Goal: Transaction & Acquisition: Book appointment/travel/reservation

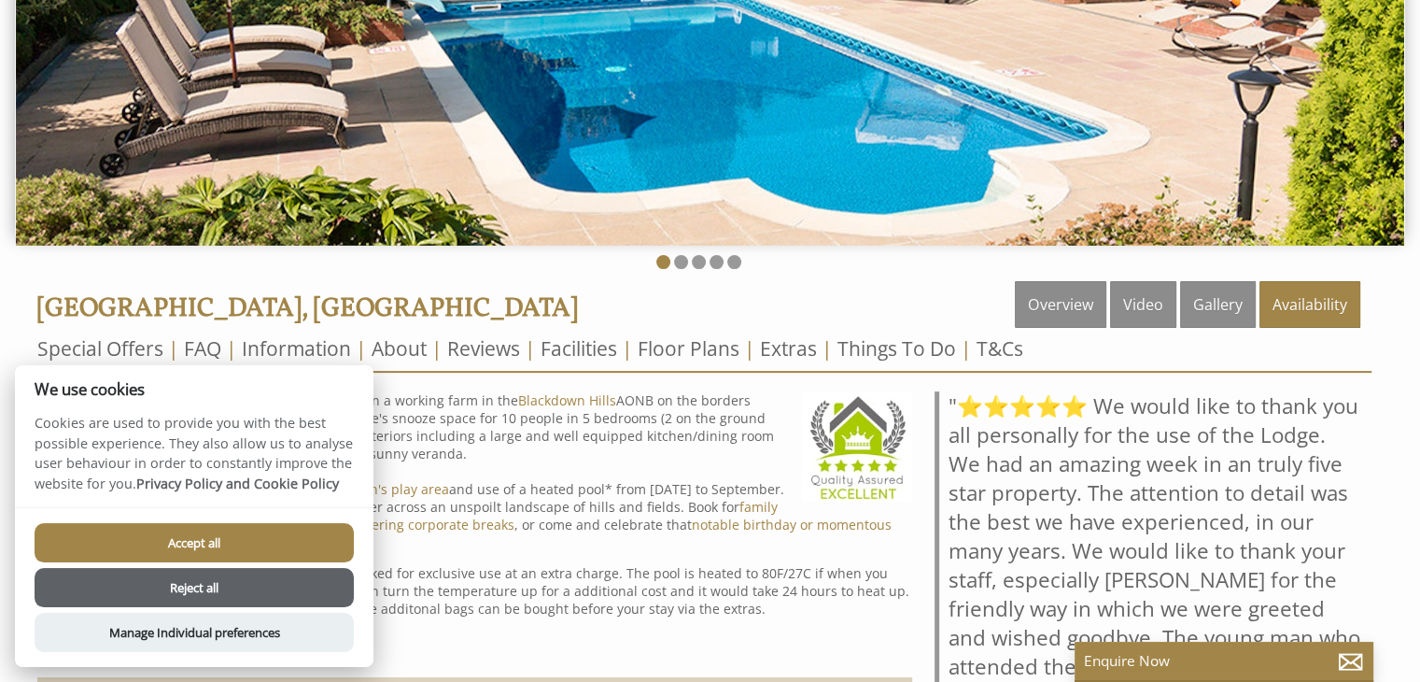
scroll to position [448, 0]
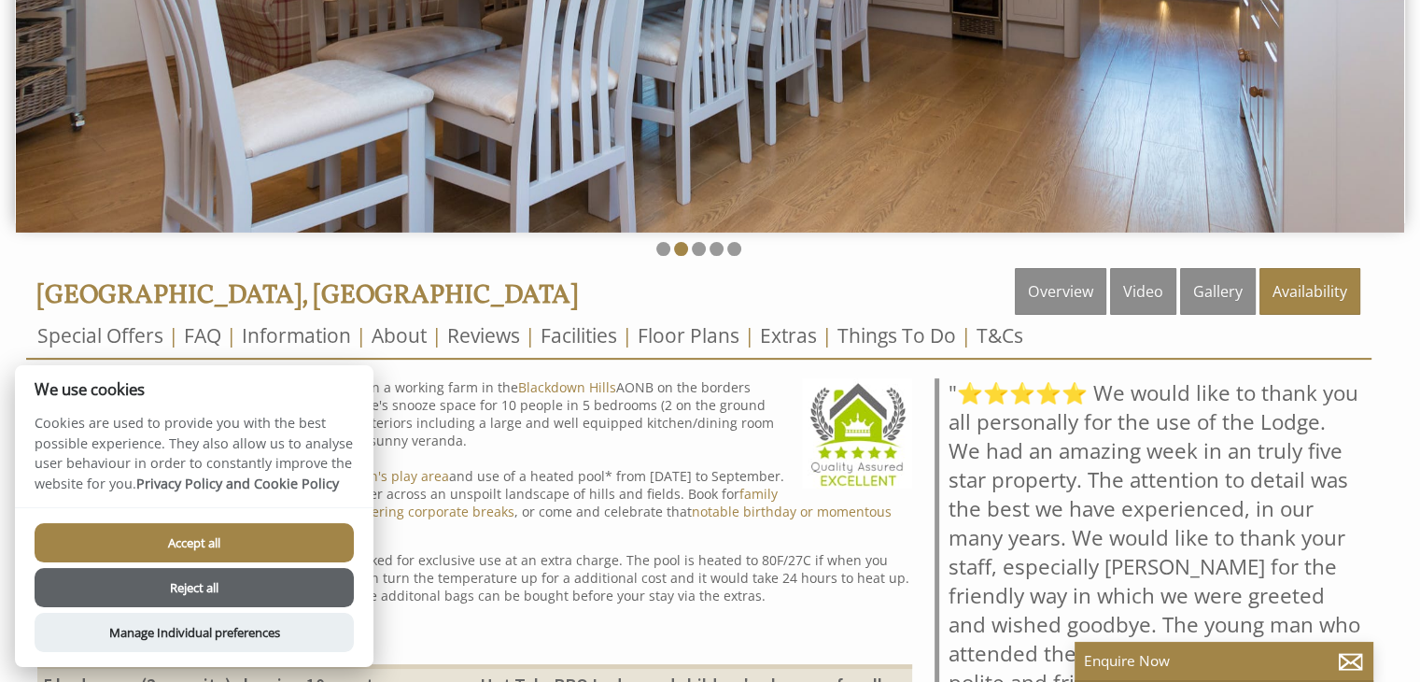
click at [331, 591] on button "Reject all" at bounding box center [194, 587] width 319 height 39
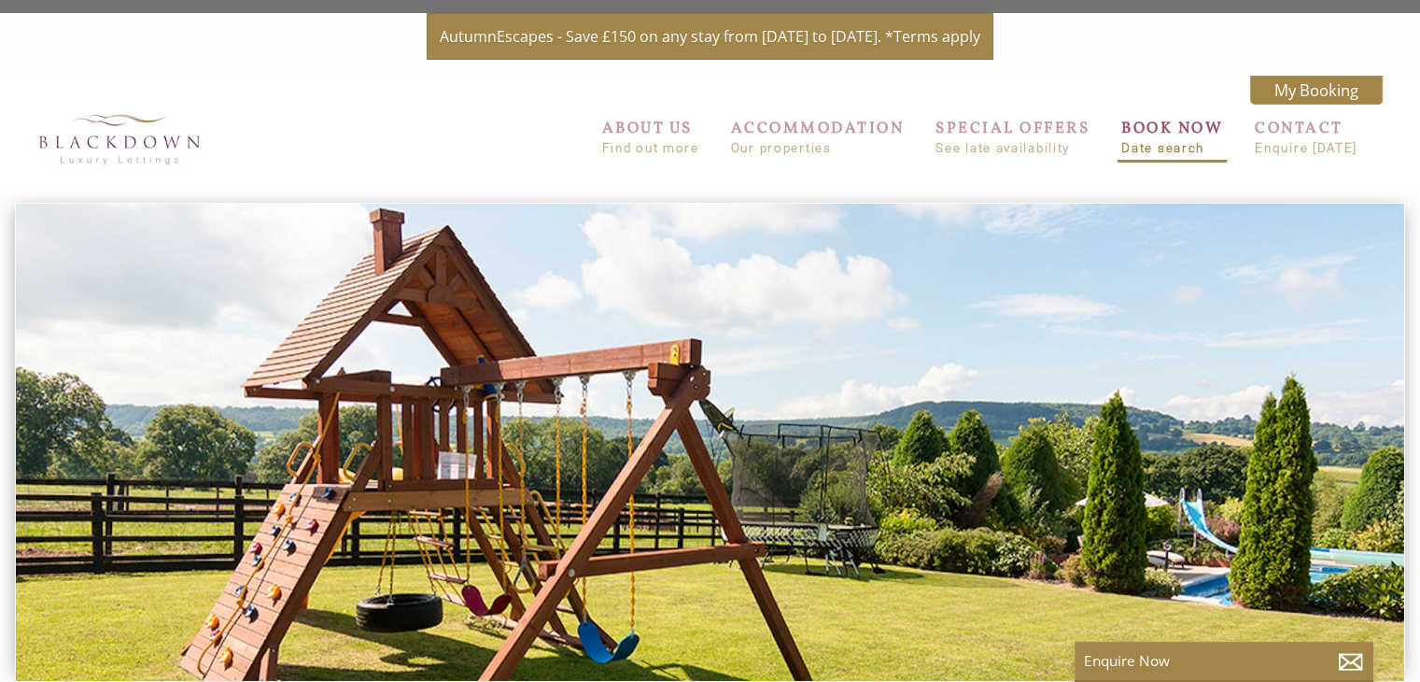
click at [1177, 139] on link "BOOK NOW Date search" at bounding box center [1172, 136] width 102 height 37
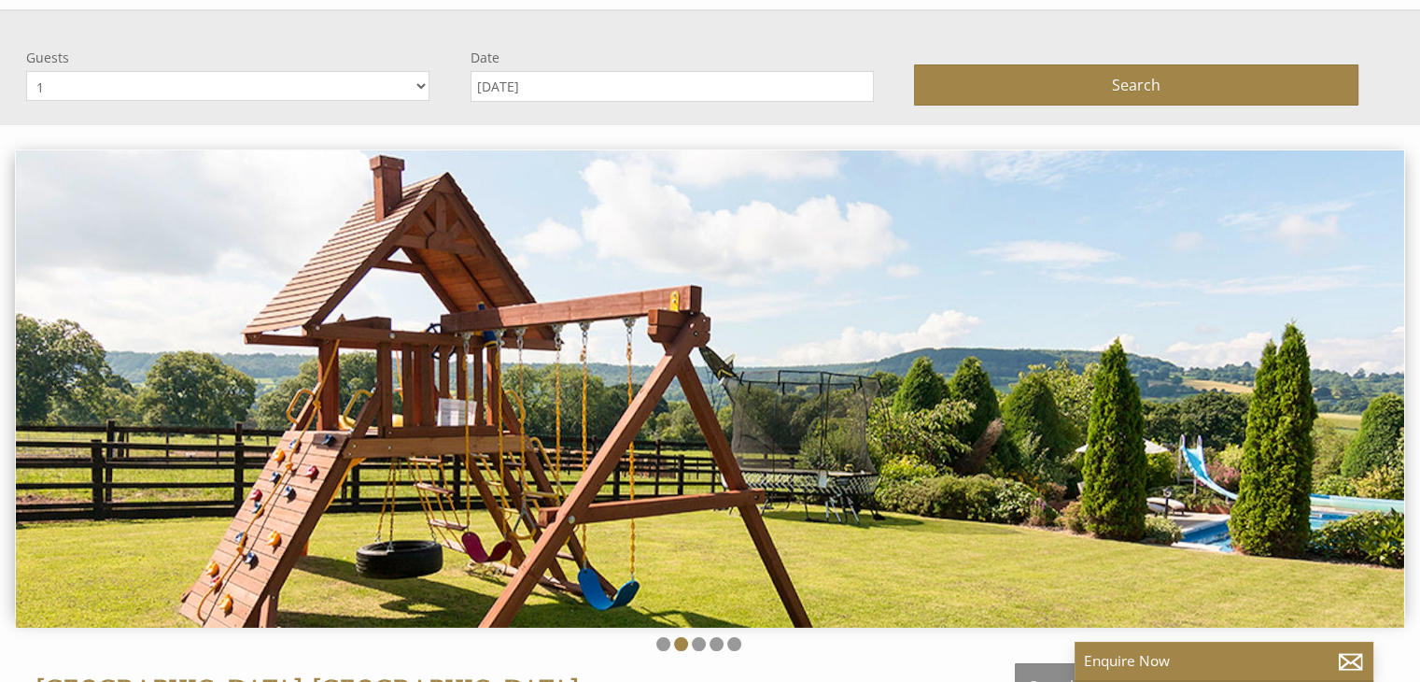
scroll to position [202, 0]
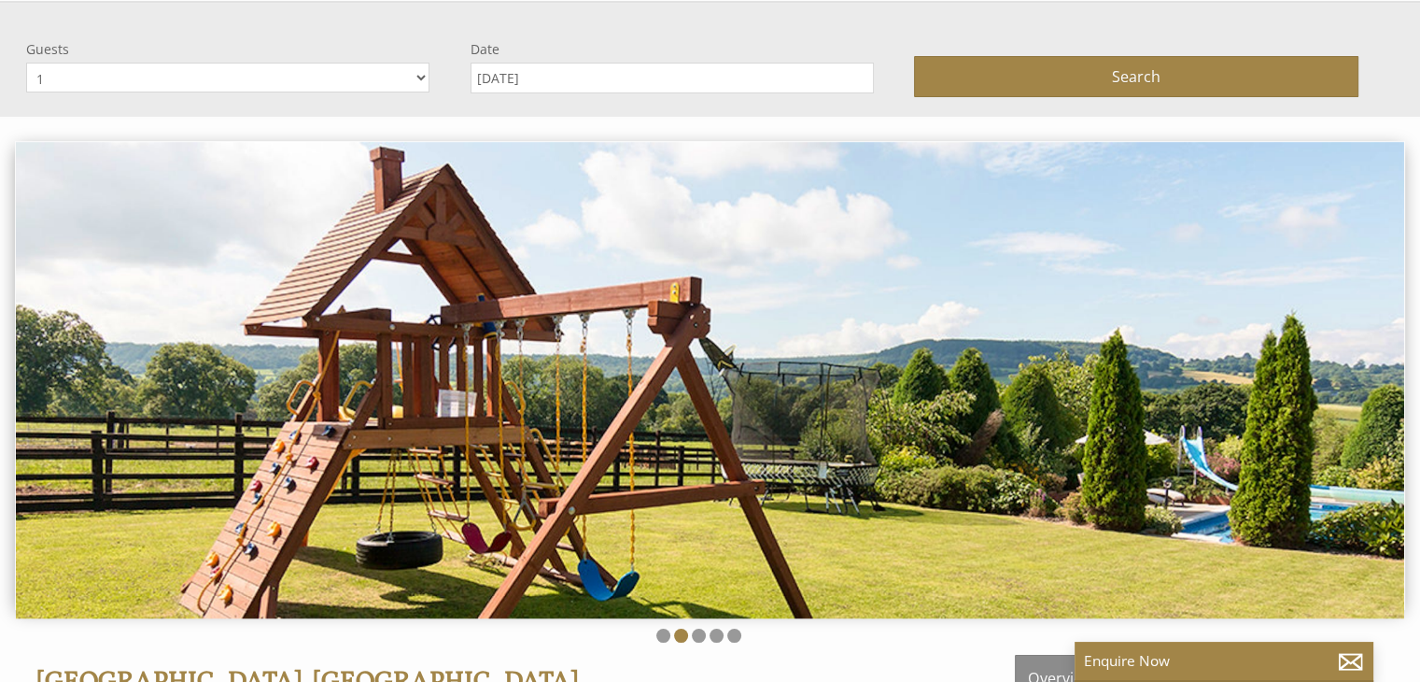
click at [419, 78] on select "1 2 3 4 5 6 7 8 9 10 11 12 13 14" at bounding box center [227, 78] width 403 height 30
select select "10"
click at [26, 63] on select "1 2 3 4 5 6 7 8 9 10 11 12 13 14" at bounding box center [227, 78] width 403 height 30
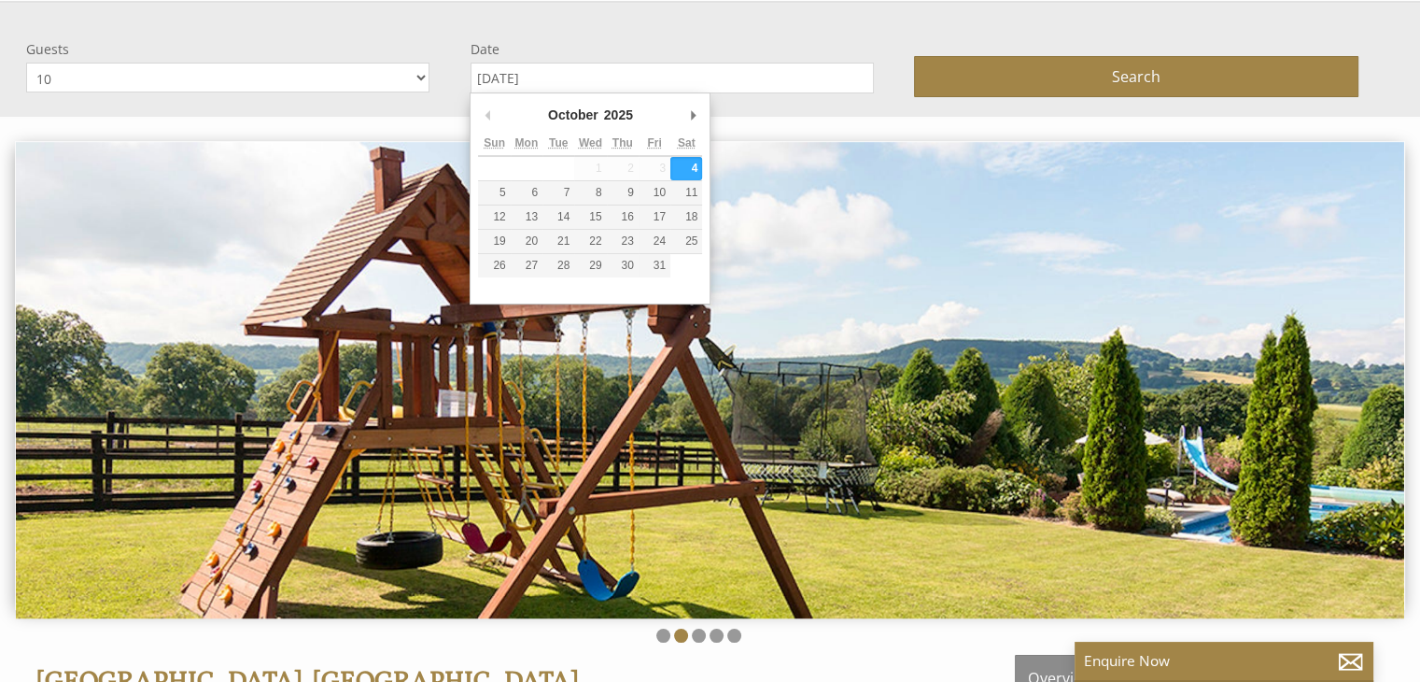
click at [541, 82] on input "[DATE]" at bounding box center [672, 78] width 403 height 31
type input "28/12/2025"
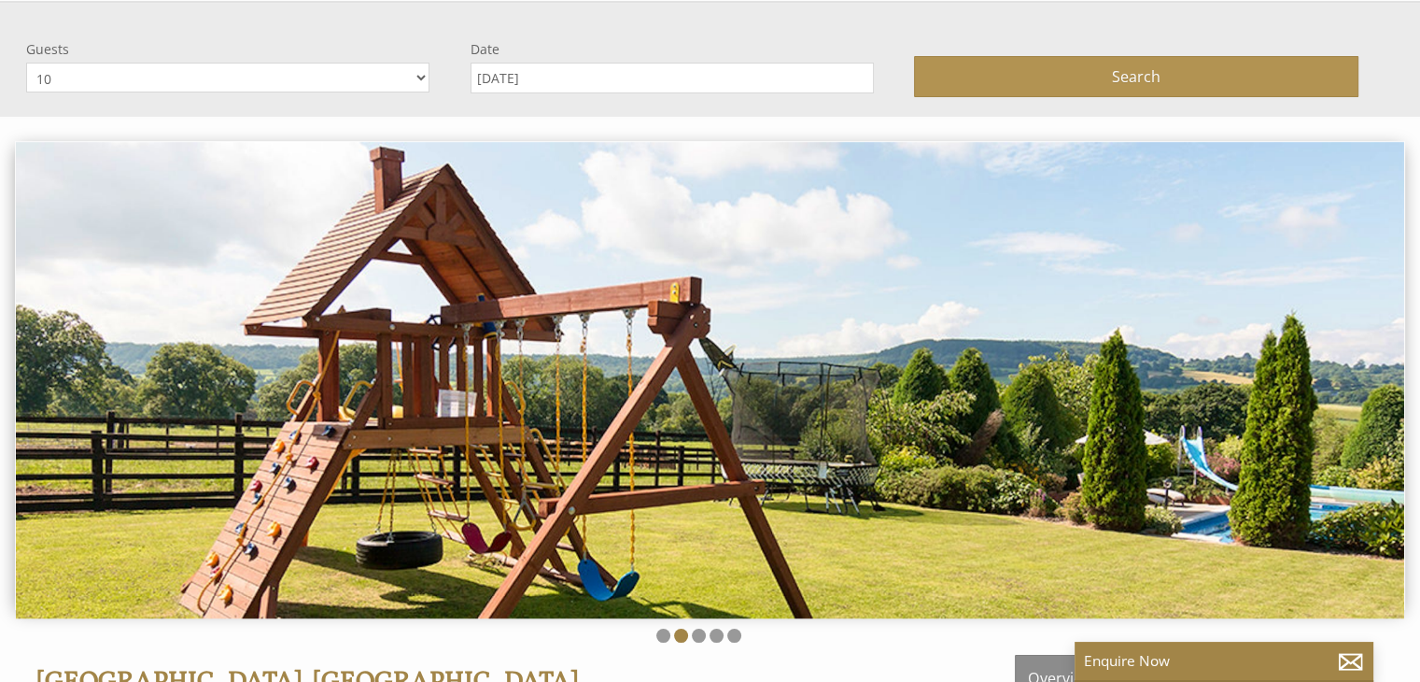
click at [989, 92] on button "Search" at bounding box center [1136, 76] width 444 height 41
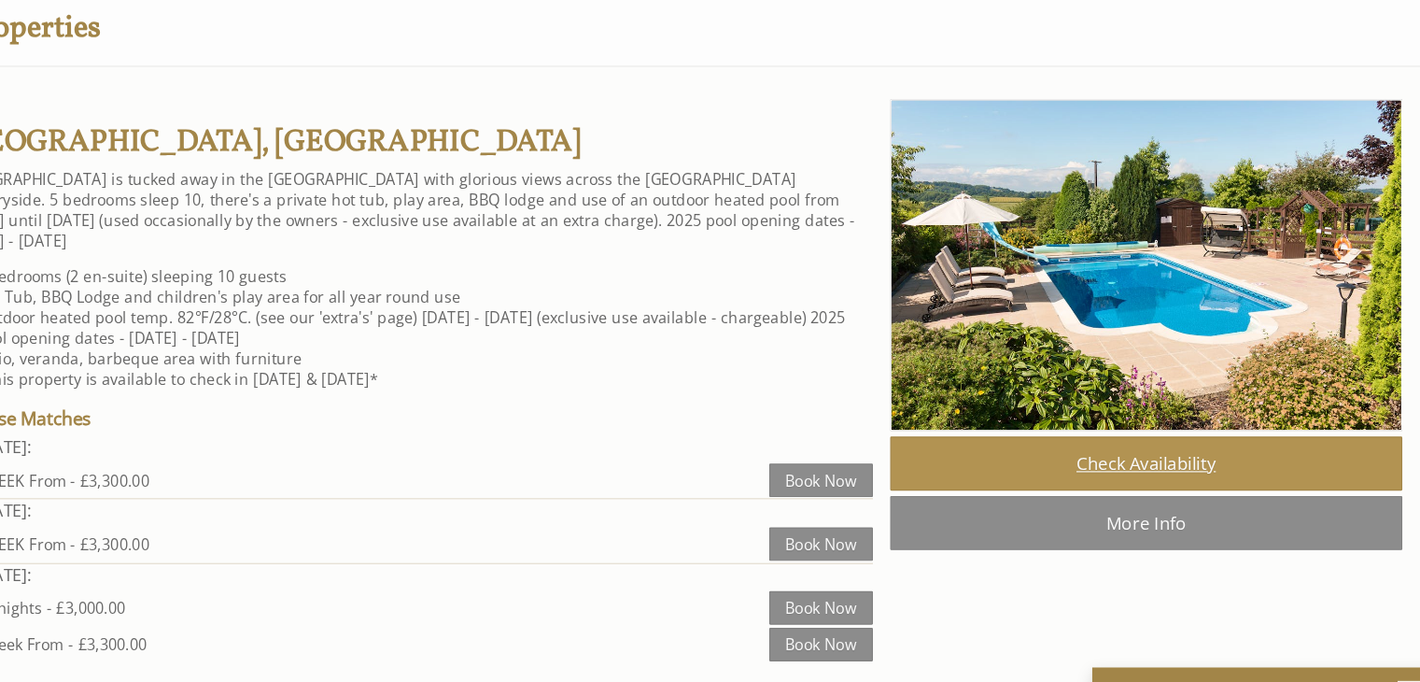
scroll to position [944, 0]
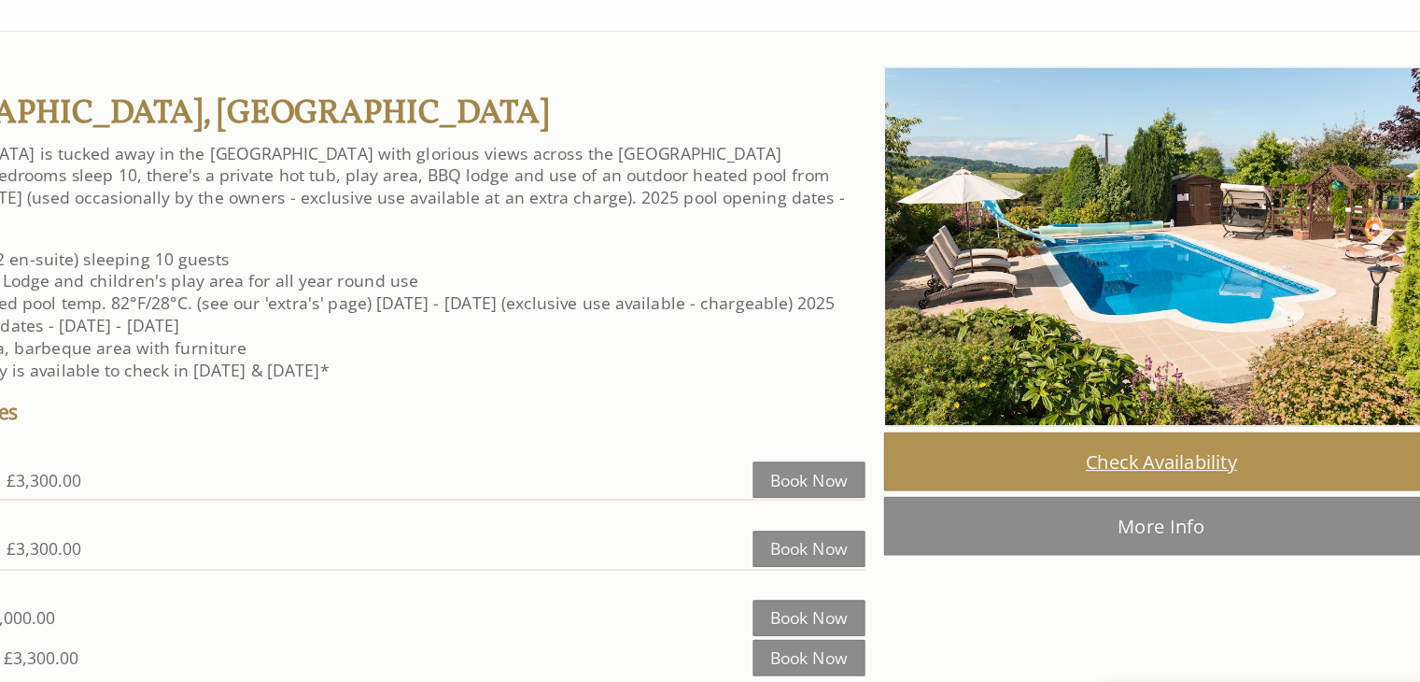
click at [1100, 471] on link "Check Availability" at bounding box center [1121, 465] width 443 height 47
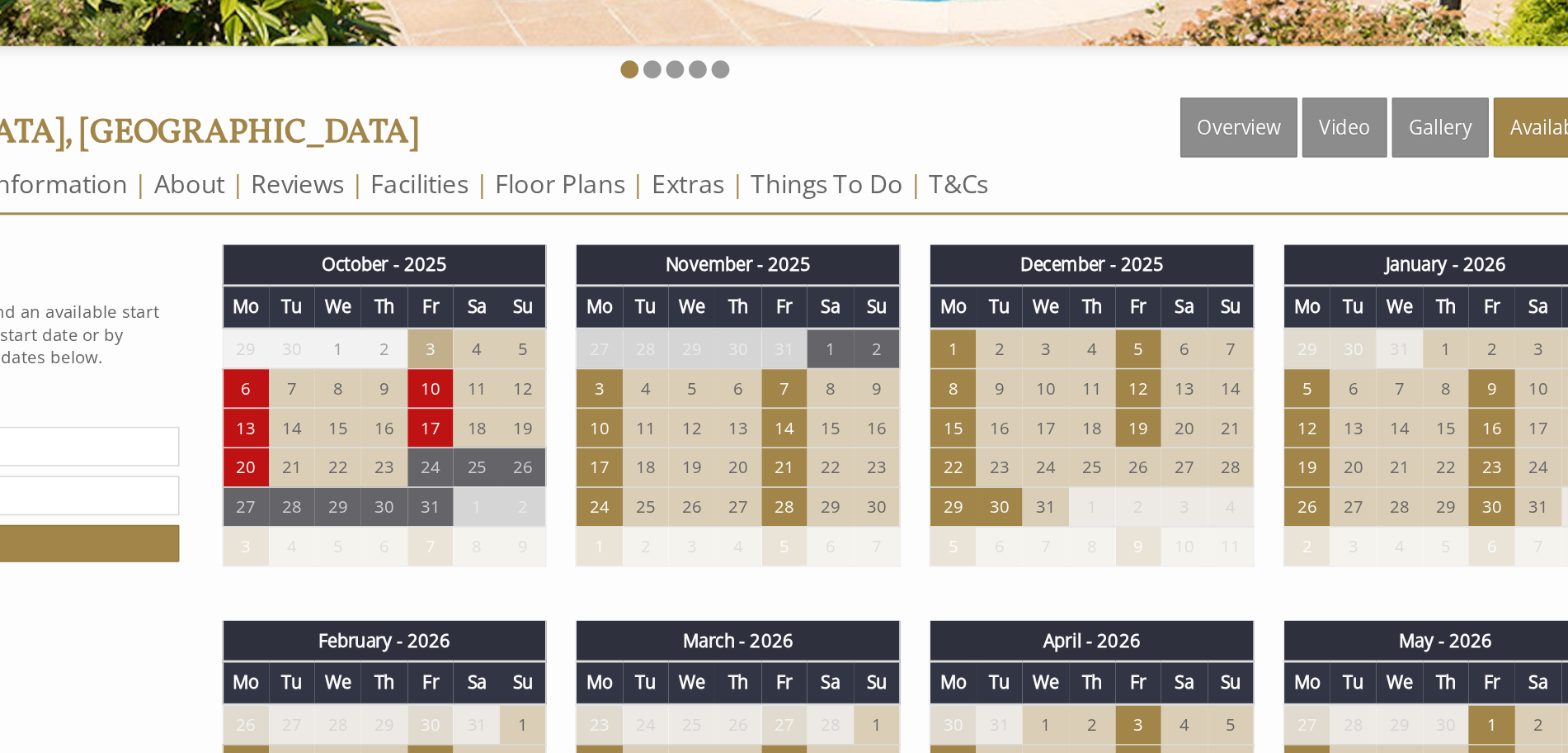
scroll to position [470, 0]
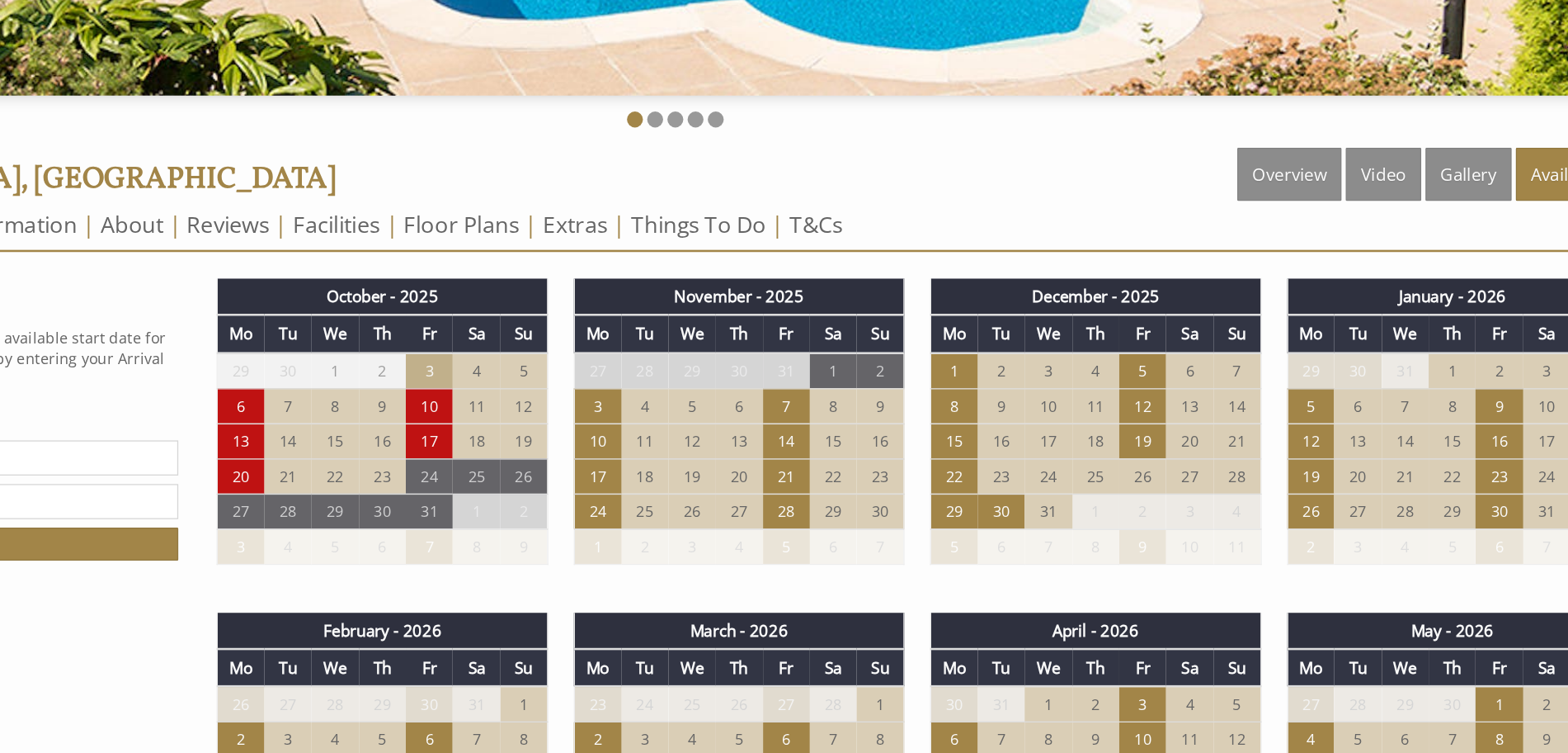
drag, startPoint x: 1182, startPoint y: 137, endPoint x: 1103, endPoint y: 300, distance: 181.1
click at [1103, 300] on div "Properties Foxhill Lodge, Devon Overview Video Gallery Availability Special Off…" at bounding box center [774, 323] width 1502 height 81
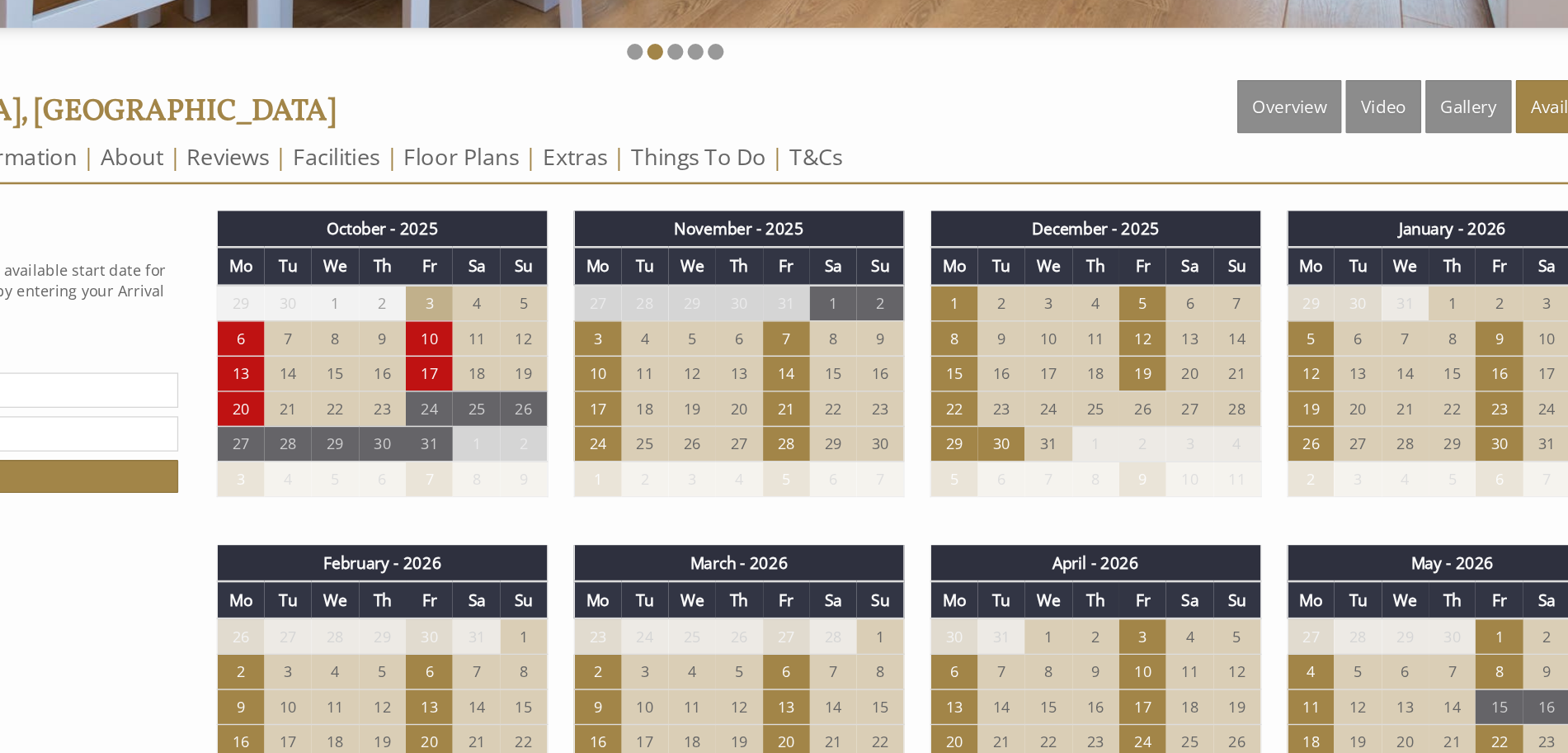
scroll to position [665, 0]
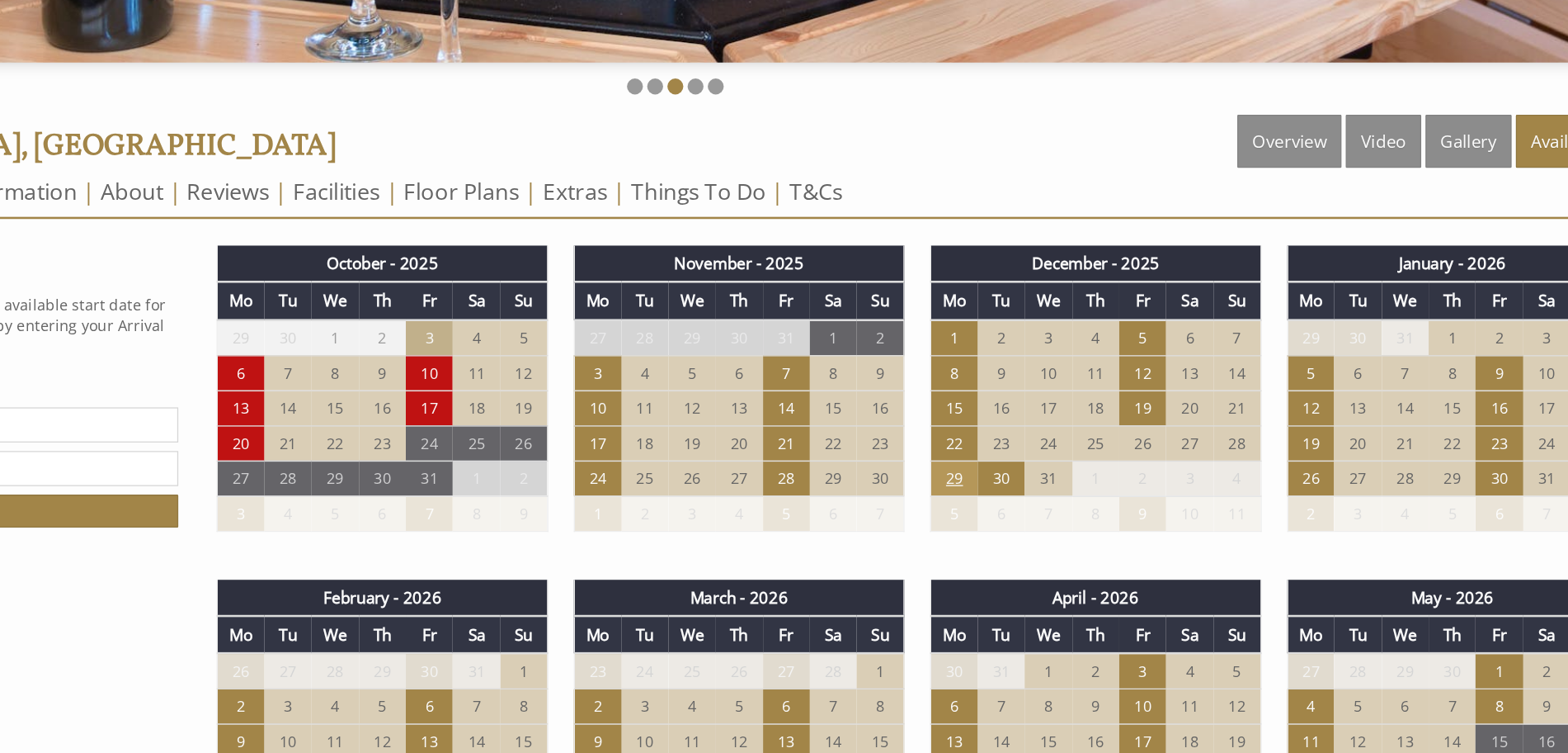
click at [979, 371] on td "29" at bounding box center [990, 370] width 36 height 27
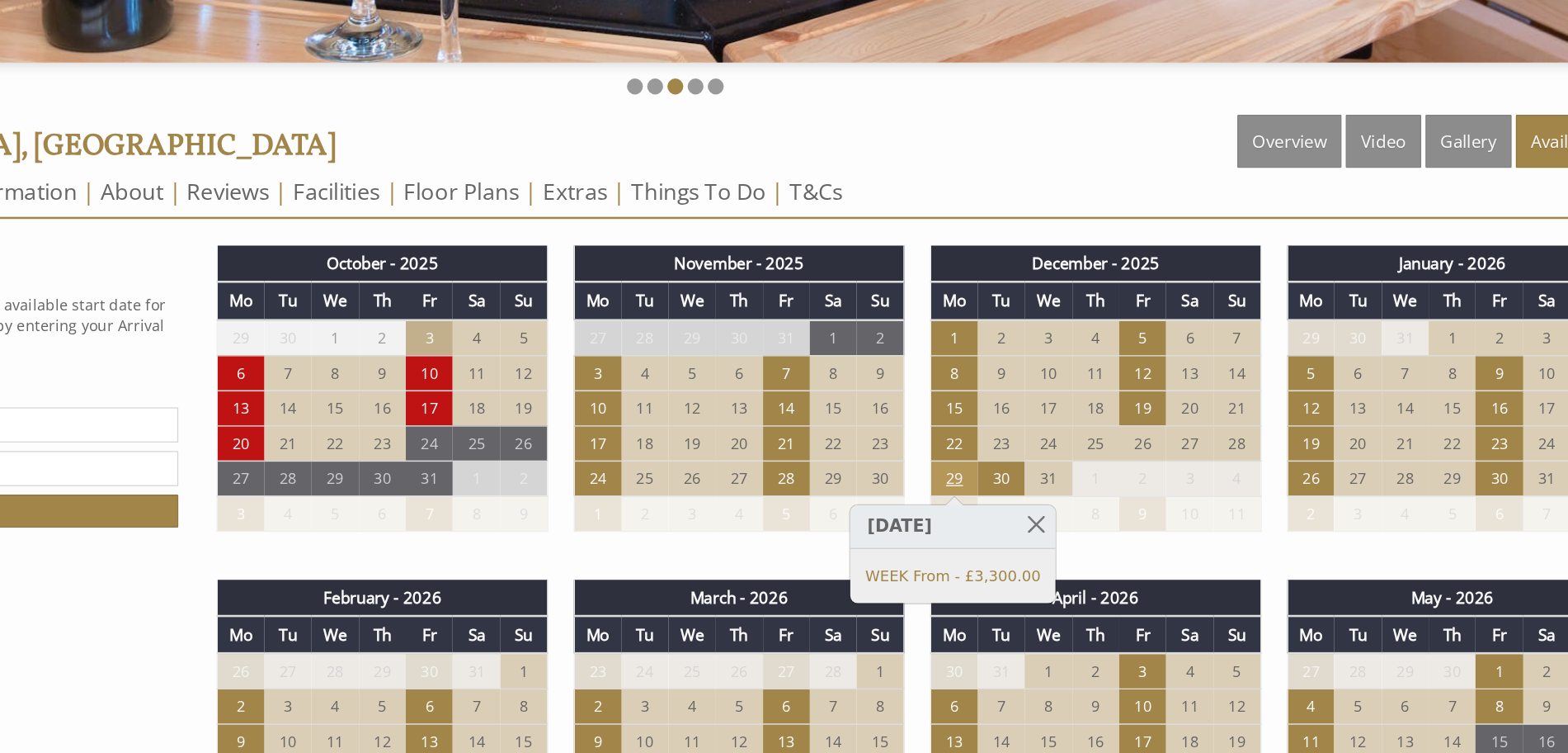
click at [989, 371] on td "29" at bounding box center [990, 370] width 36 height 27
click at [865, 367] on td "28" at bounding box center [860, 370] width 36 height 27
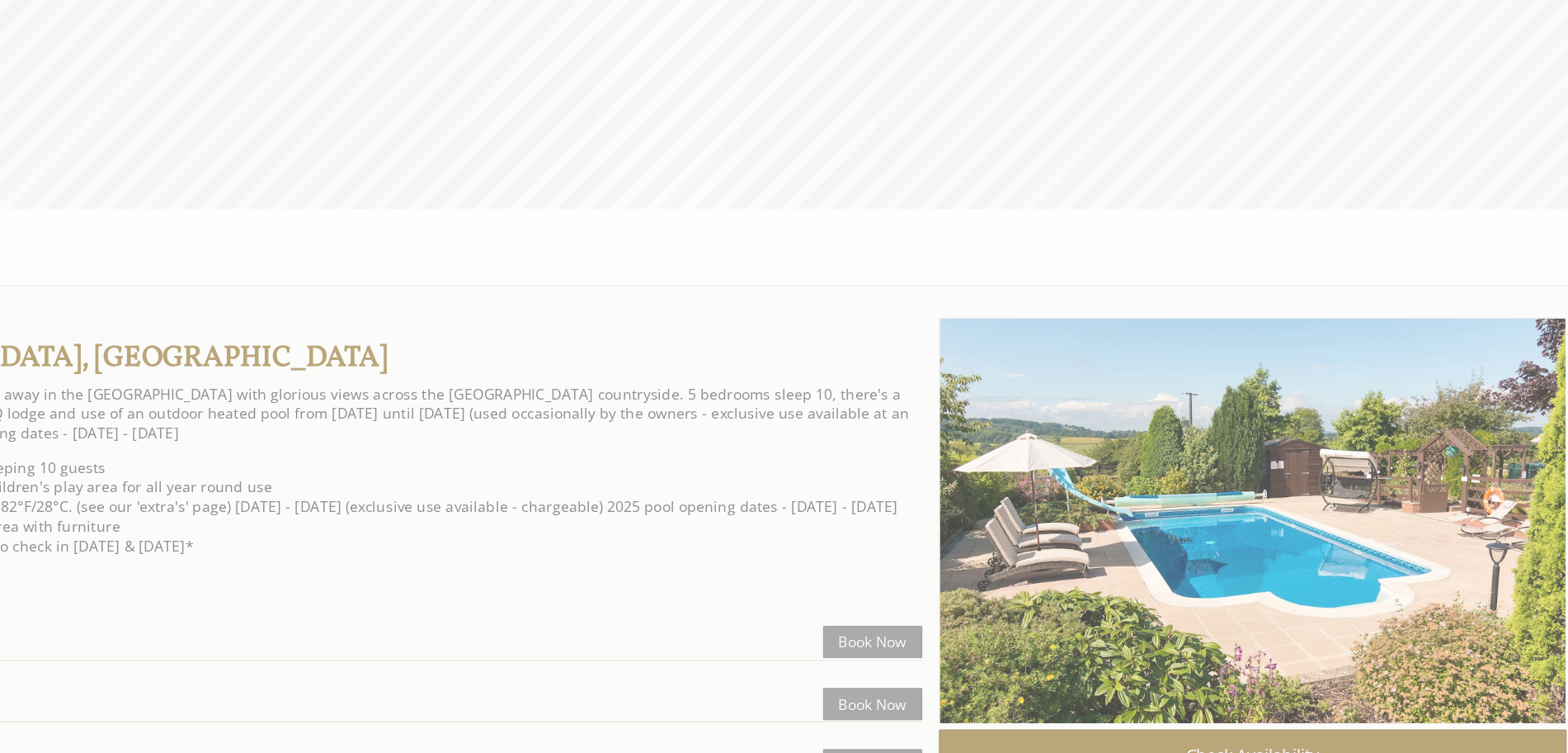
scroll to position [0, 15]
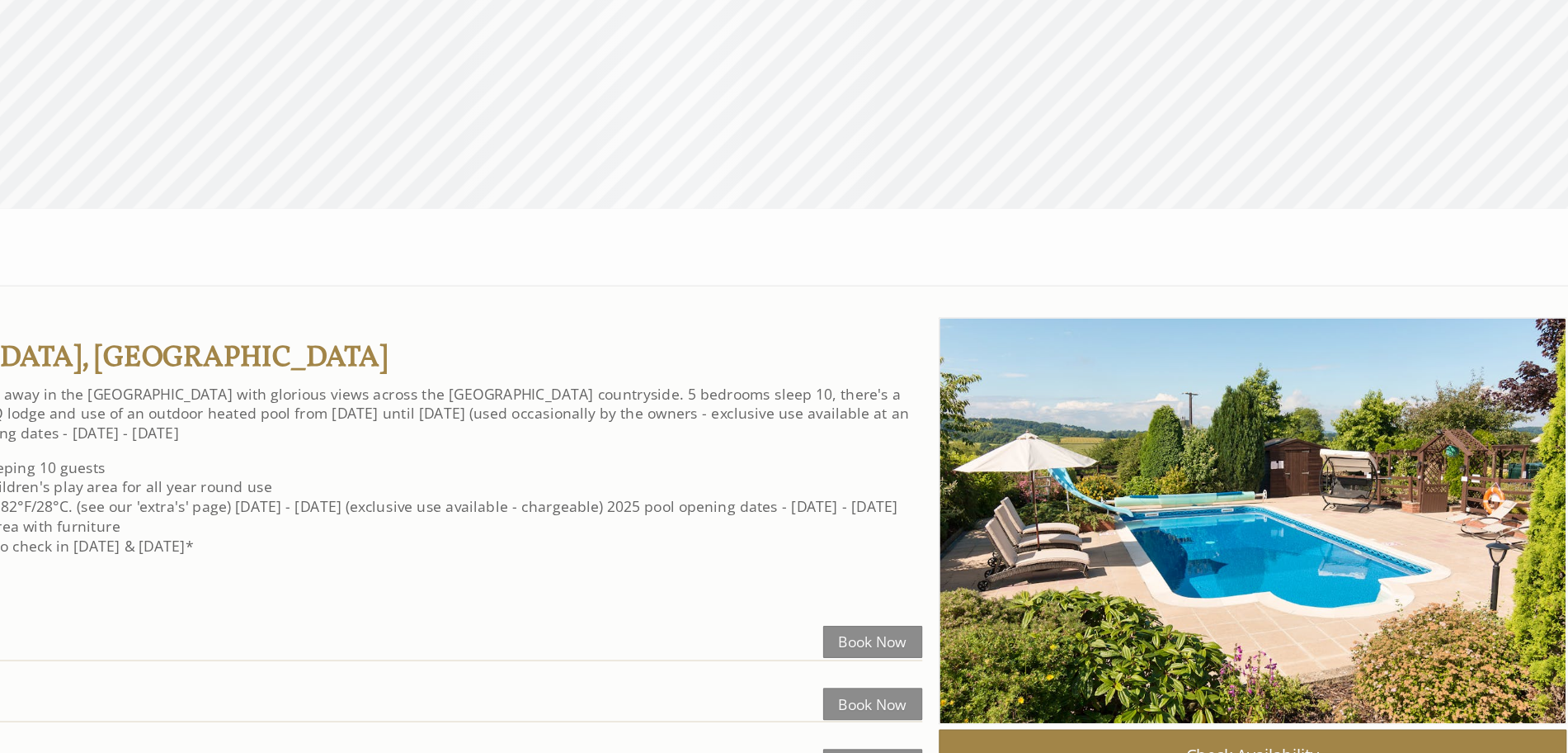
select select "10"
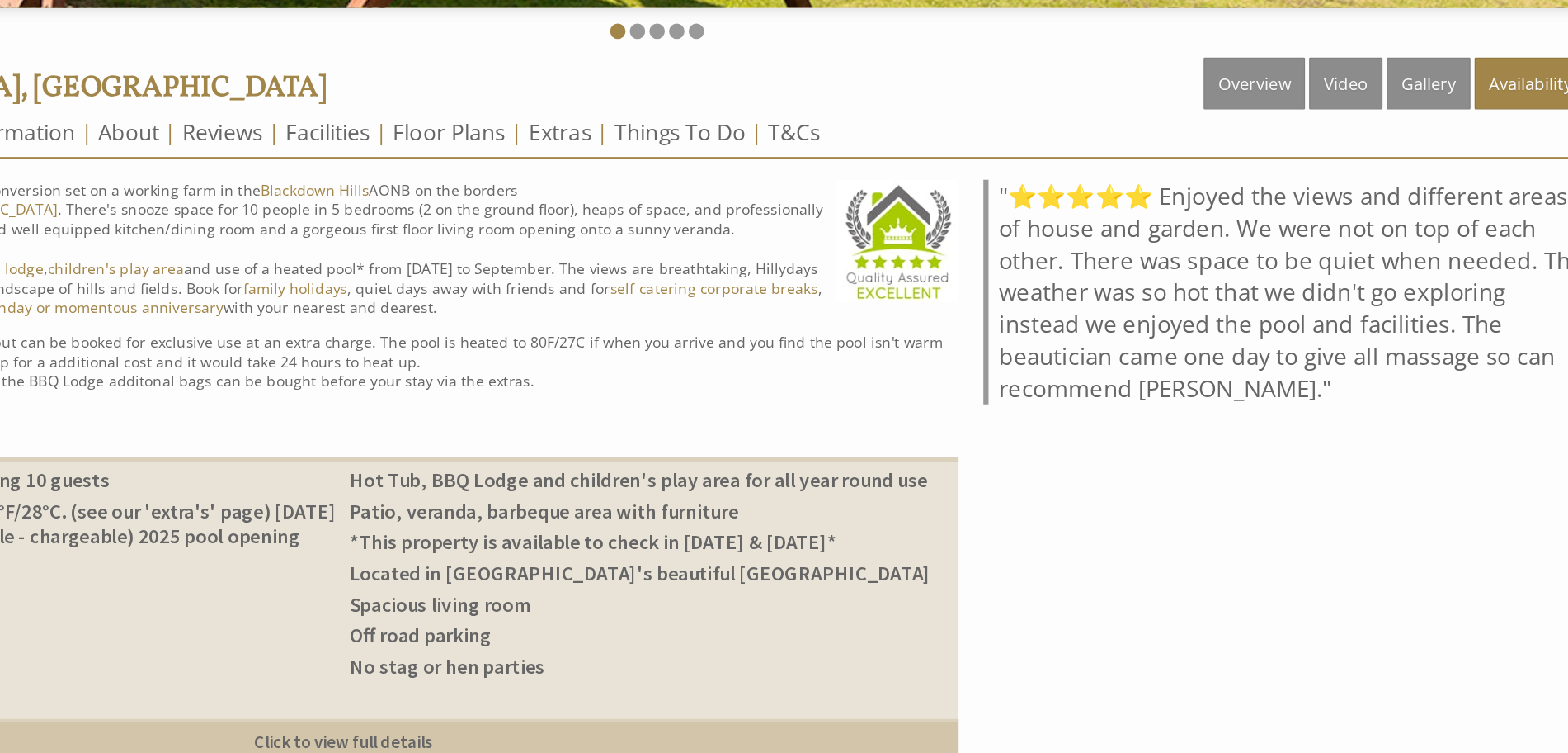
scroll to position [179, 0]
